Goal: Task Accomplishment & Management: Manage account settings

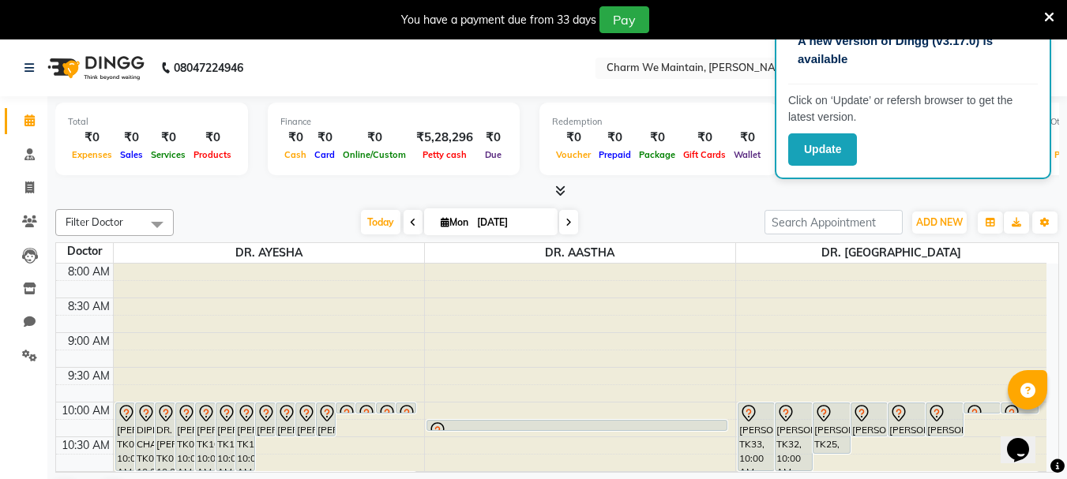
click at [1051, 13] on icon at bounding box center [1049, 17] width 10 height 14
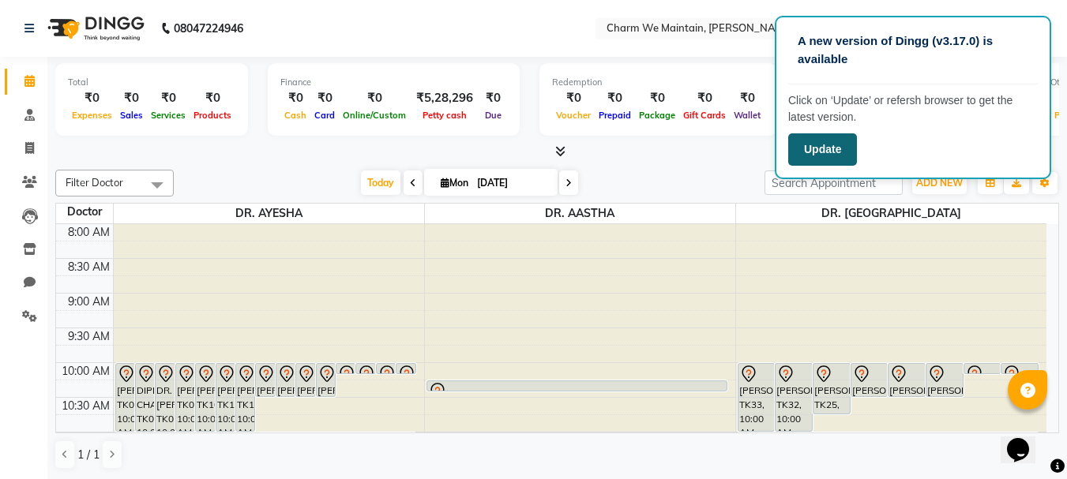
click at [829, 151] on button "Update" at bounding box center [822, 149] width 69 height 32
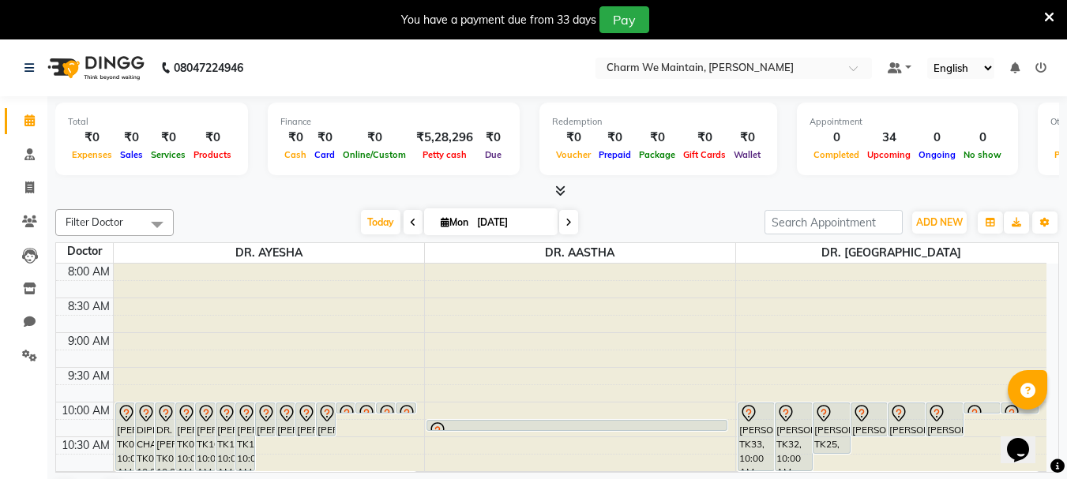
click at [1054, 13] on div "You have a payment due from 33 days Pay" at bounding box center [533, 19] width 1067 height 39
click at [1046, 12] on icon at bounding box center [1049, 17] width 10 height 14
